Goal: Navigation & Orientation: Find specific page/section

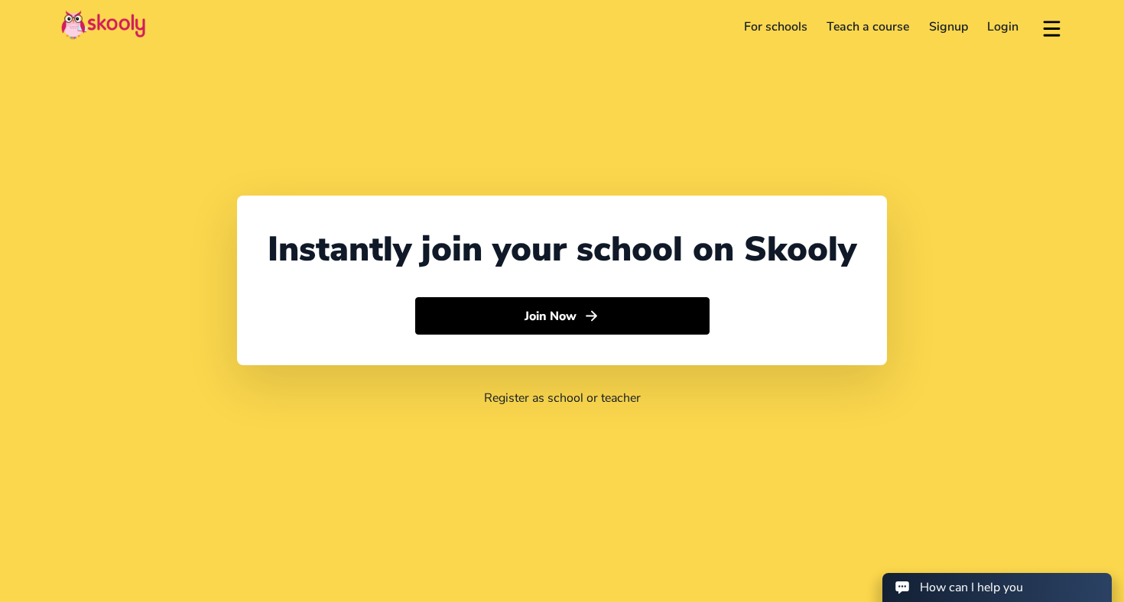
select select "65"
select select "[GEOGRAPHIC_DATA]"
select select "[GEOGRAPHIC_DATA]/[GEOGRAPHIC_DATA]"
click at [792, 33] on link "For schools" at bounding box center [775, 27] width 83 height 24
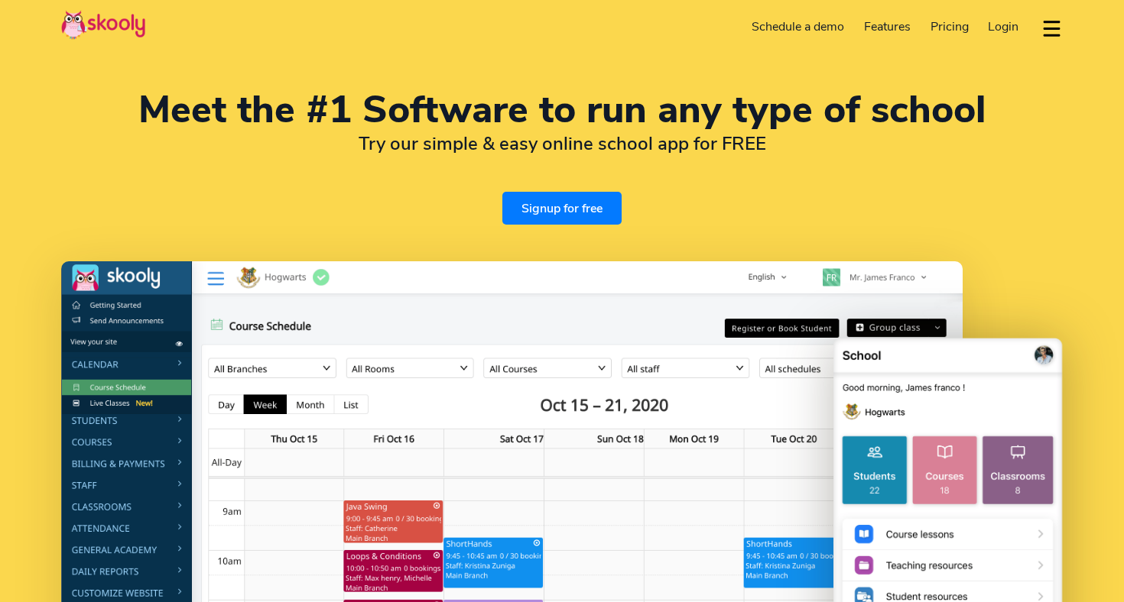
select select "en"
select select "65"
select select "[GEOGRAPHIC_DATA]"
select select "[GEOGRAPHIC_DATA]/[GEOGRAPHIC_DATA]"
click at [933, 28] on span "Pricing" at bounding box center [949, 26] width 38 height 17
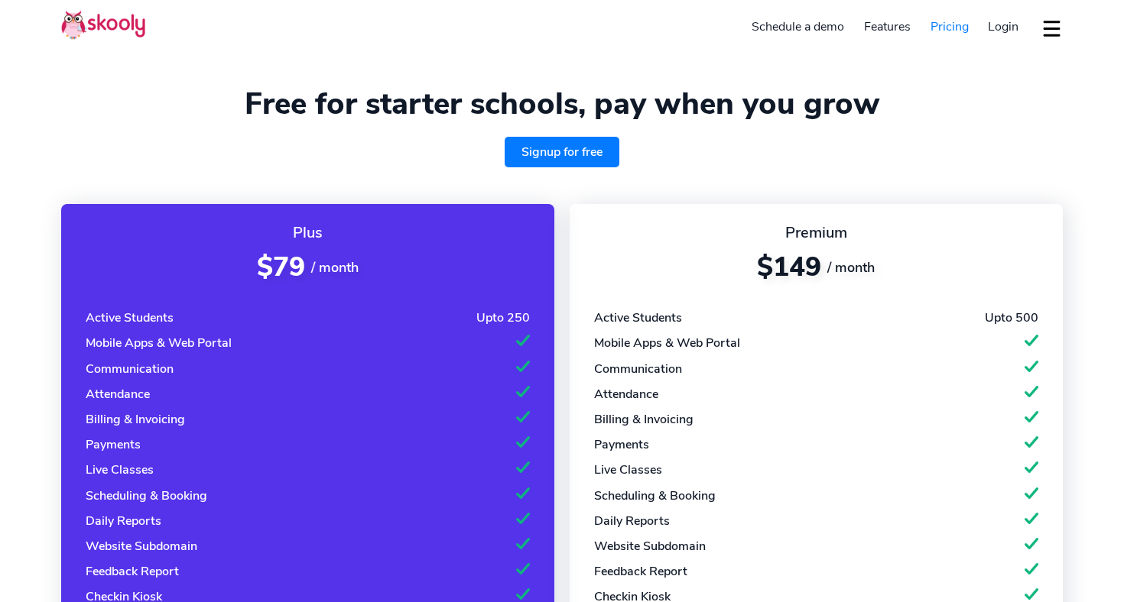
select select "en"
click at [988, 26] on span "Login" at bounding box center [1003, 26] width 31 height 17
click at [588, 187] on div "Plus $79 / month Active Students Upto 250 Mobile Apps & Web Portal Communicatio…" at bounding box center [561, 484] width 1001 height 597
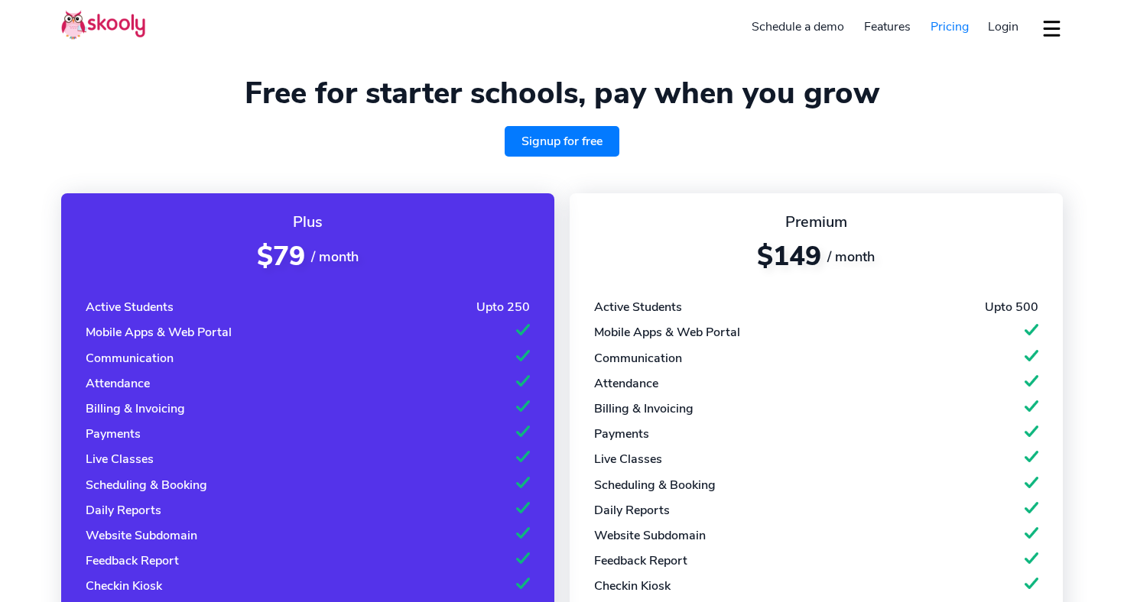
scroll to position [-1, 0]
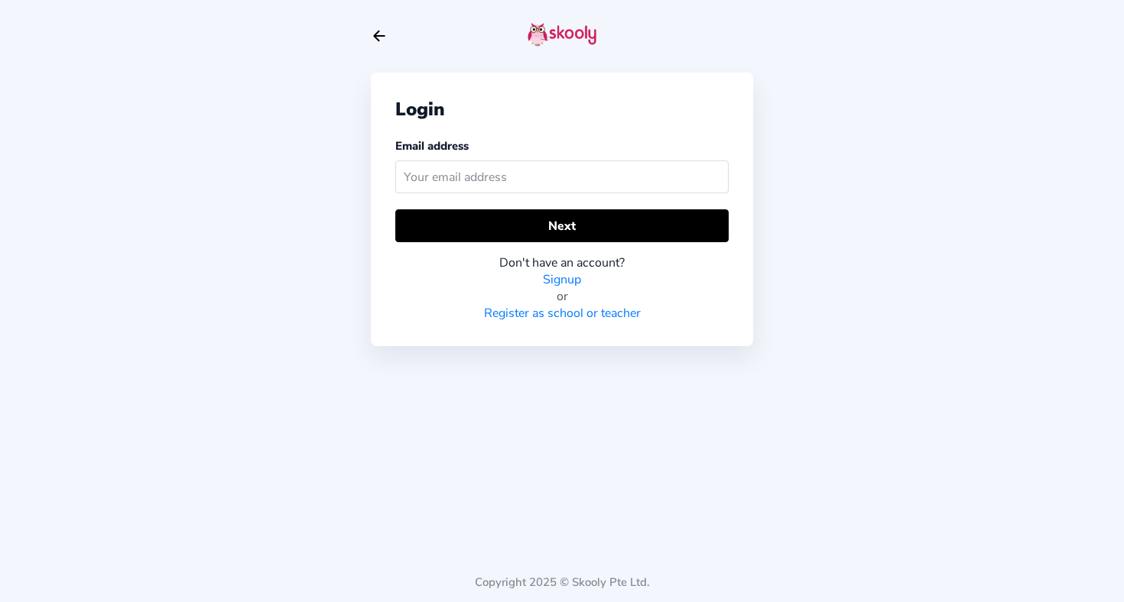
click at [378, 35] on icon "Arrow Back" at bounding box center [379, 36] width 17 height 17
